Goal: Communication & Community: Answer question/provide support

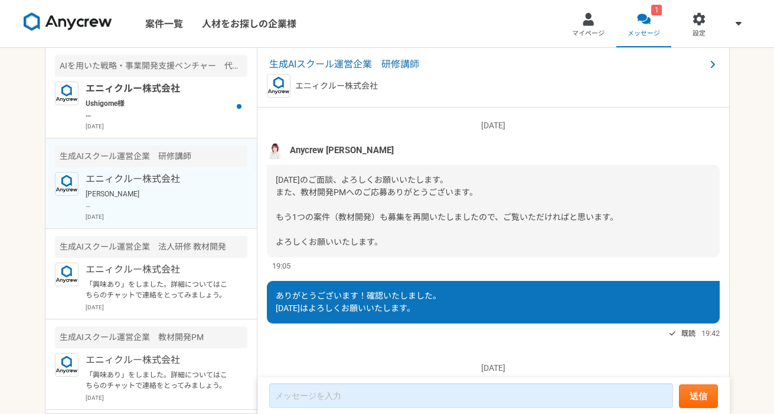
scroll to position [1463, 0]
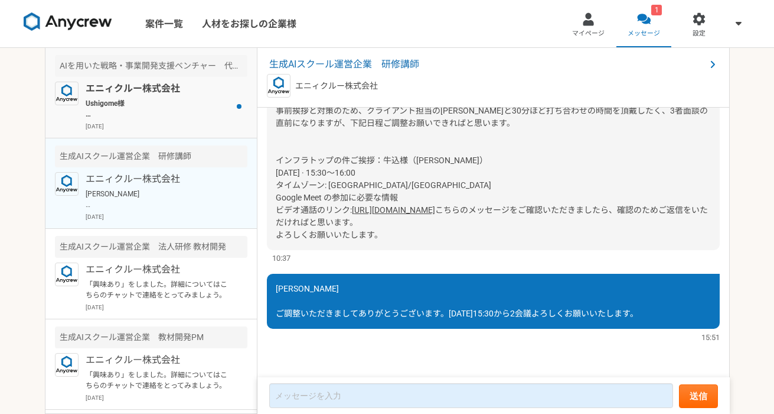
click at [176, 123] on p "[DATE]" at bounding box center [167, 126] width 162 height 9
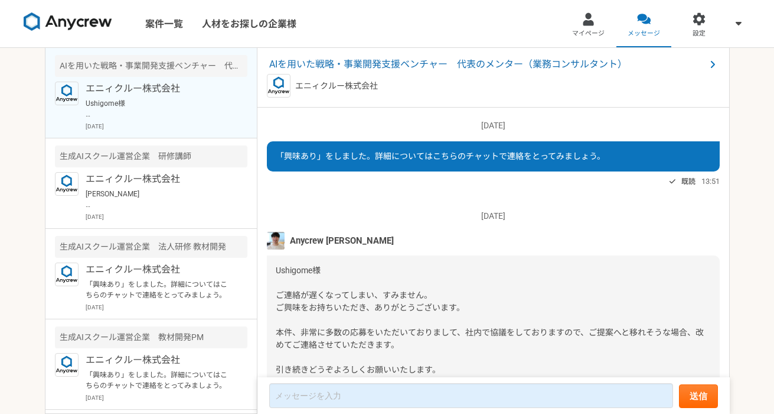
scroll to position [81, 0]
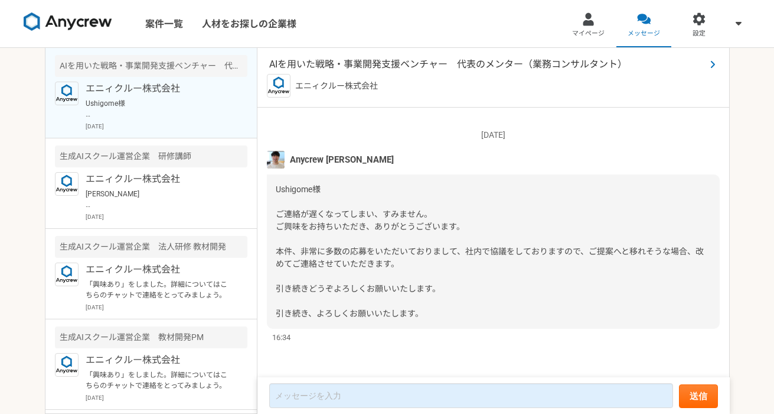
click at [361, 70] on span "AIを用いた戦略・事業開発支援ベンチャー　代表のメンター（業務コンサルタント）" at bounding box center [487, 64] width 437 height 14
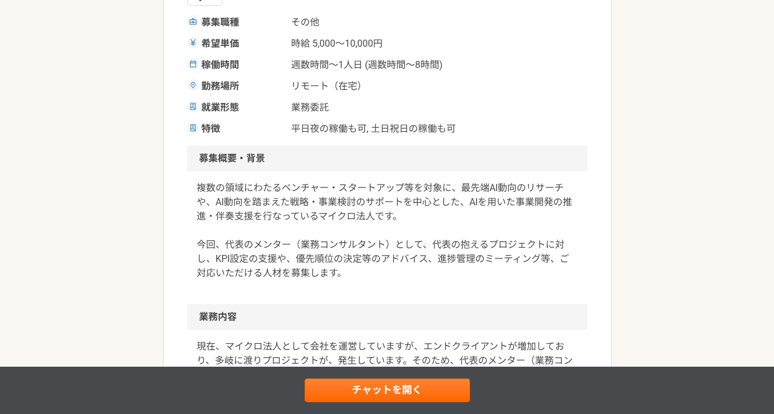
scroll to position [233, 0]
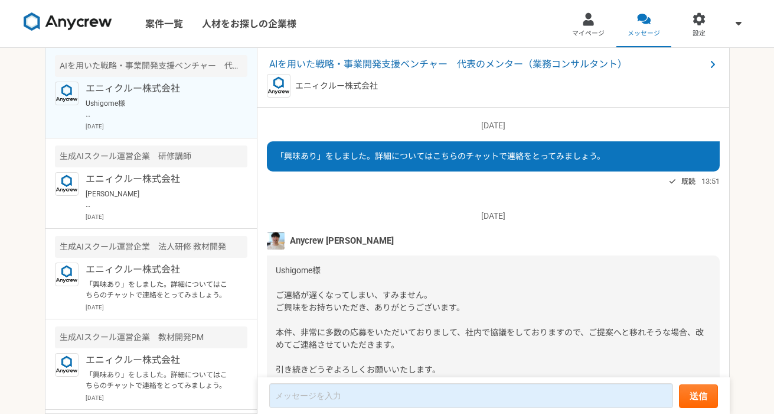
scroll to position [81, 0]
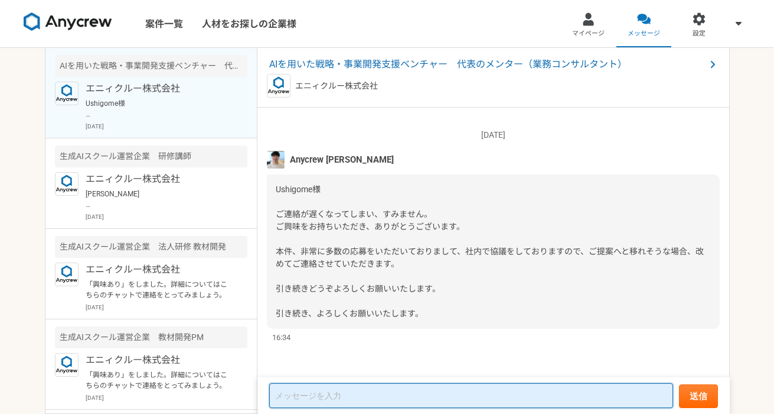
click at [288, 395] on textarea at bounding box center [471, 395] width 404 height 25
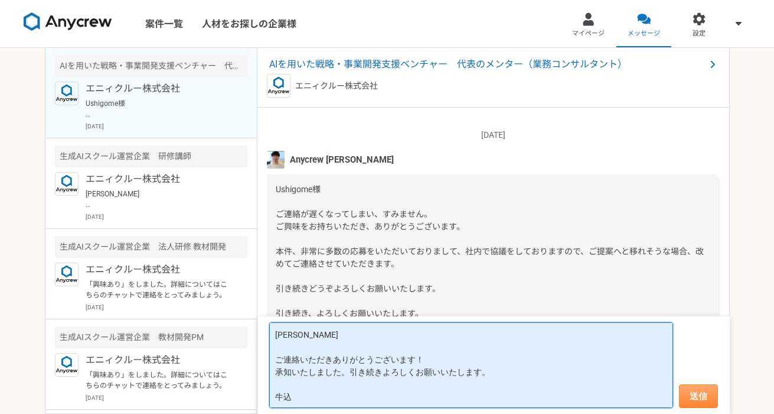
type textarea "[PERSON_NAME] ご連絡いただきありがとうございます！ 承知いたしました。引き続きよろしくお願いいたします。 牛込"
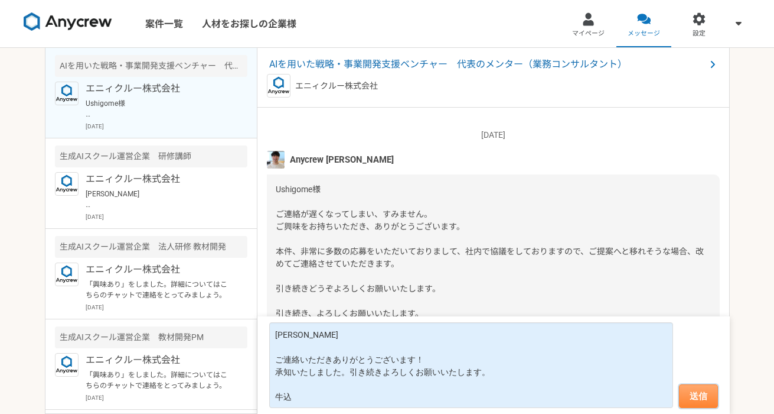
click at [704, 389] on button "送信" at bounding box center [698, 396] width 39 height 24
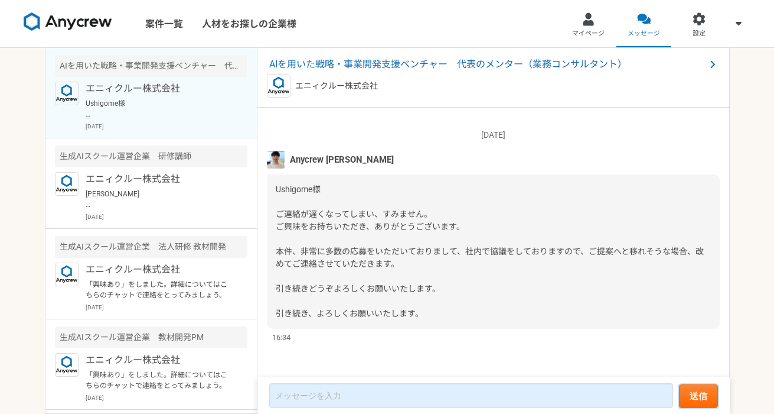
scroll to position [197, 0]
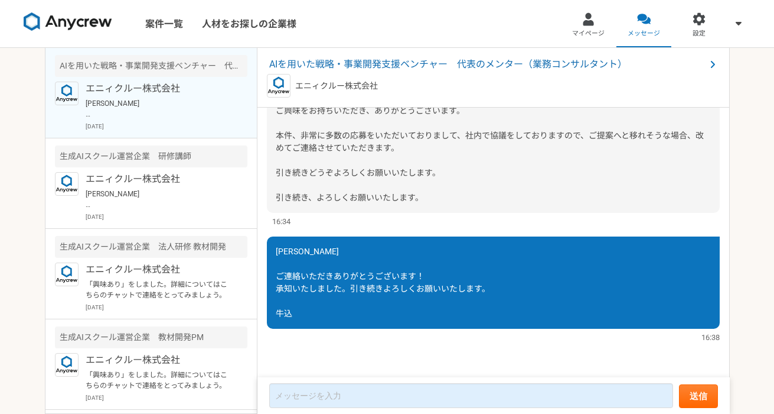
click at [533, 41] on nav "案件一覧 人材をお探しの企業様 マイページ メッセージ 設定" at bounding box center [387, 23] width 774 height 47
click at [111, 24] on img at bounding box center [68, 21] width 89 height 19
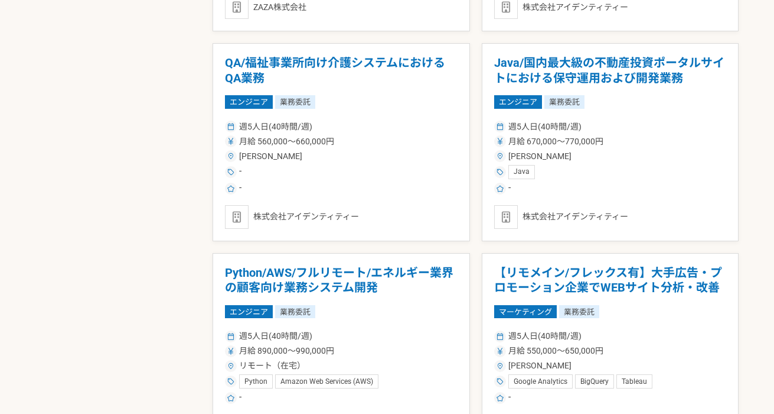
scroll to position [1878, 0]
